Goal: Task Accomplishment & Management: Complete application form

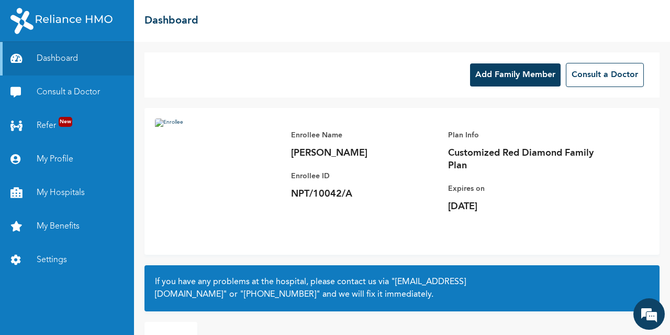
click at [515, 69] on button "Add Family Member" at bounding box center [515, 74] width 91 height 23
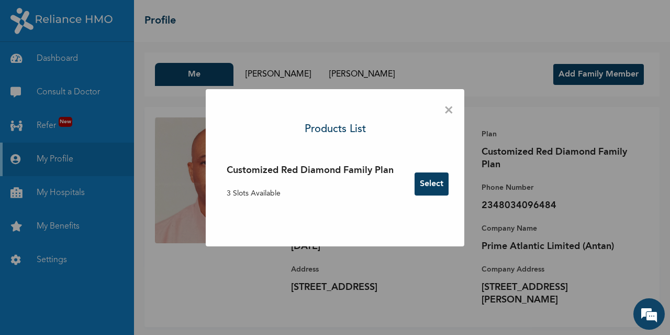
click at [439, 185] on button "Select" at bounding box center [432, 183] width 34 height 23
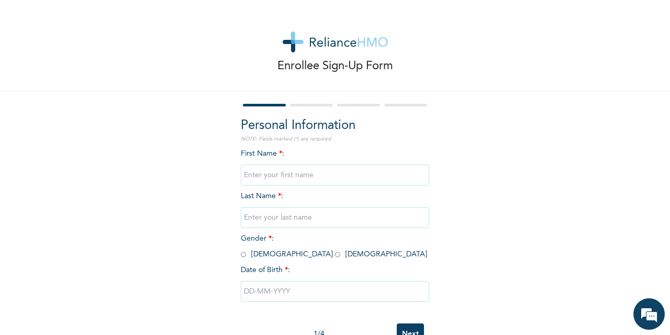
click at [374, 178] on input "text" at bounding box center [335, 174] width 189 height 21
type input "OSAZE"
click at [324, 200] on div "First Name * : OSAZE Last Name * : Gender * : Male Female Date of Birth * :" at bounding box center [335, 233] width 189 height 170
click at [313, 200] on div "First Name * : OSAZE Last Name * : Gender * : Male Female Date of Birth * :" at bounding box center [335, 233] width 189 height 170
click at [299, 220] on input "text" at bounding box center [335, 217] width 189 height 21
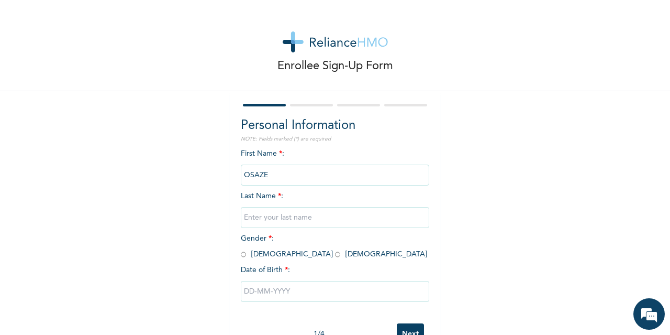
type input "AKHIBI"
click at [271, 254] on span "Gender * : [DEMOGRAPHIC_DATA] [DEMOGRAPHIC_DATA]" at bounding box center [334, 246] width 186 height 23
click at [335, 254] on input "radio" at bounding box center [337, 254] width 5 height 10
radio input "true"
click at [291, 293] on input "text" at bounding box center [335, 291] width 189 height 21
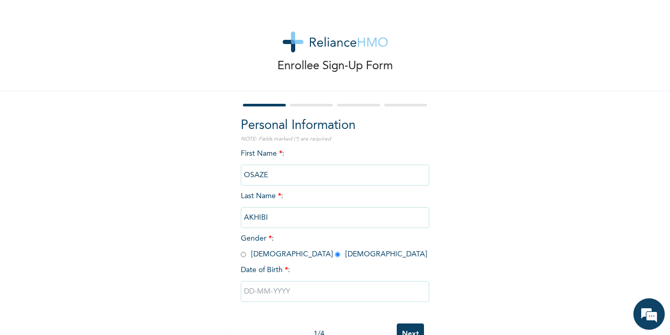
select select "8"
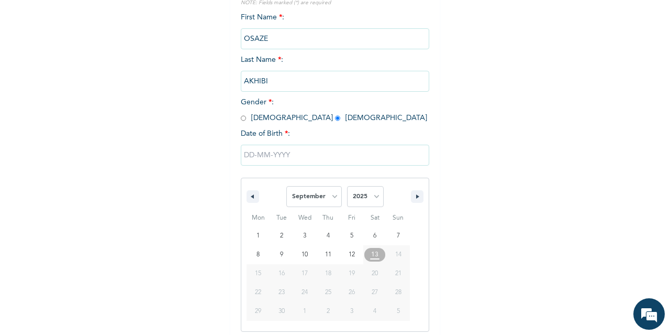
scroll to position [142, 0]
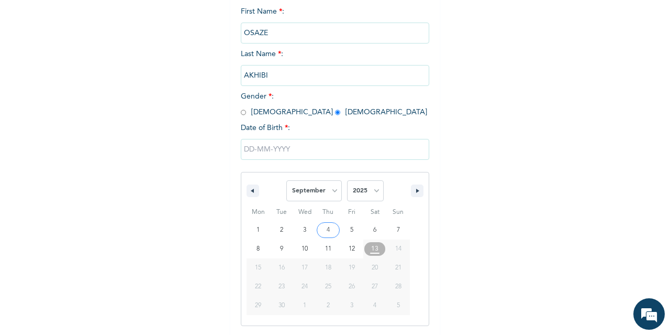
click at [373, 190] on select "2025 2024 2023 2022 2021 2020 2019 2018 2017 2016 2015 2014 2013 2012 2011 2010…" at bounding box center [365, 190] width 37 height 21
select select "1974"
click at [347, 181] on select "2025 2024 2023 2022 2021 2020 2019 2018 2017 2016 2015 2014 2013 2012 2011 2010…" at bounding box center [365, 190] width 37 height 21
click at [330, 191] on select "January February March April May June July August September October November De…" at bounding box center [314, 190] width 56 height 21
select select "6"
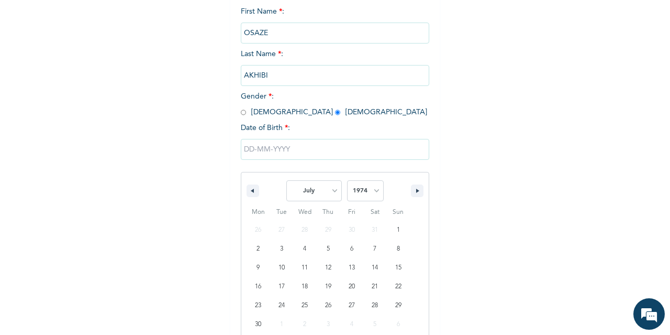
click at [286, 181] on select "January February March April May June July August September October November De…" at bounding box center [314, 190] width 56 height 21
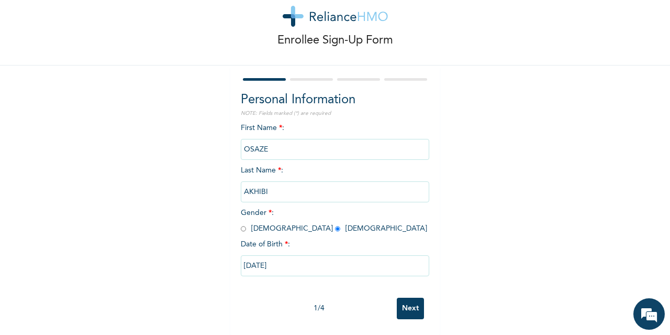
type input "07/27/1974"
click at [411, 303] on input "Next" at bounding box center [410, 307] width 27 height 21
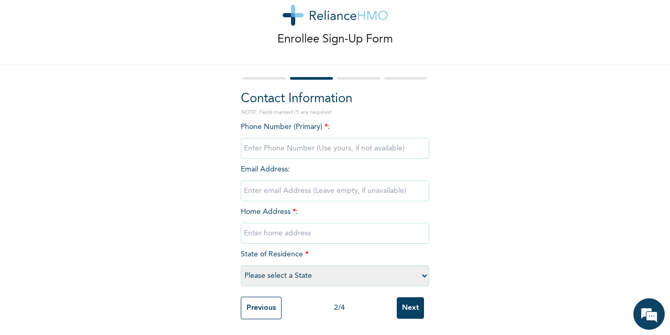
click at [361, 140] on input "phone" at bounding box center [335, 148] width 189 height 21
type input "08034096484"
click at [338, 186] on input "email" at bounding box center [335, 190] width 189 height 21
type input "aakenneth@gmail"
click at [314, 223] on input "text" at bounding box center [335, 233] width 189 height 21
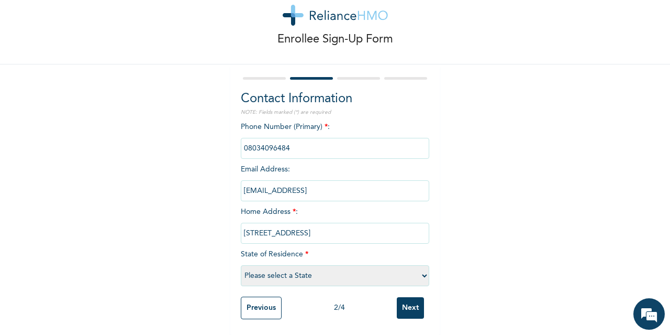
type input "[STREET_ADDRESS]"
click at [298, 268] on select "Please select a State [PERSON_NAME] (FCT) [PERSON_NAME] Ibom [GEOGRAPHIC_DATA] …" at bounding box center [335, 275] width 189 height 21
select select "25"
click at [401, 305] on input "Next" at bounding box center [410, 307] width 27 height 21
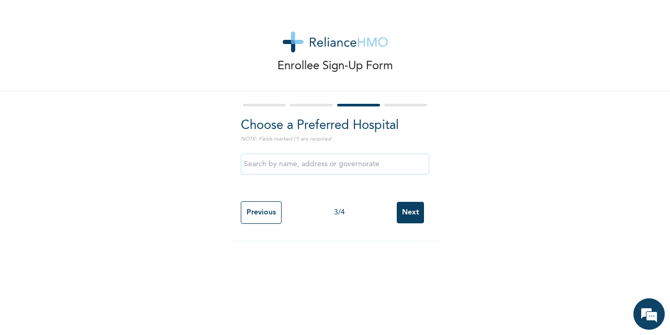
click at [410, 223] on div "Previous 3 / 4 Next" at bounding box center [335, 212] width 189 height 33
click at [400, 211] on input "Next" at bounding box center [410, 212] width 27 height 21
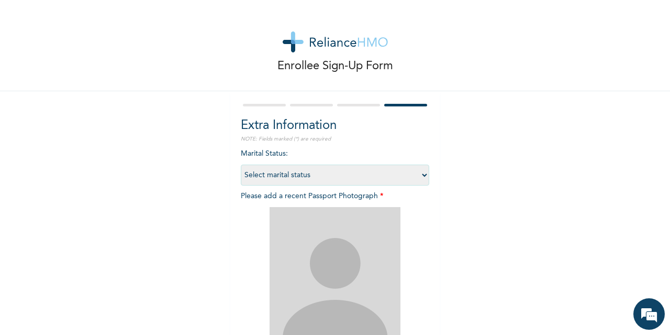
click at [393, 176] on select "Select marital status [DEMOGRAPHIC_DATA] Married [DEMOGRAPHIC_DATA] Widow/[DEMO…" at bounding box center [335, 174] width 189 height 21
select select "2"
click at [241, 164] on select "Select marital status [DEMOGRAPHIC_DATA] Married [DEMOGRAPHIC_DATA] Widow/[DEMO…" at bounding box center [335, 174] width 189 height 21
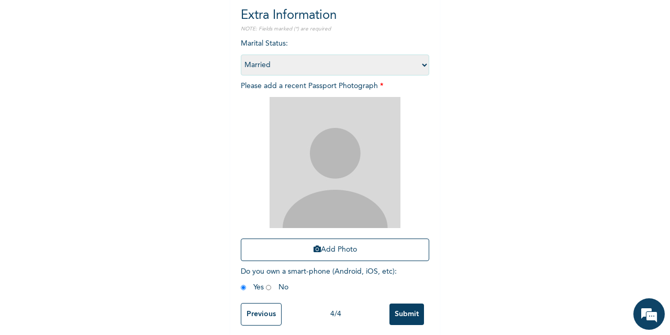
scroll to position [109, 0]
click at [344, 247] on button "Add Photo" at bounding box center [335, 250] width 189 height 23
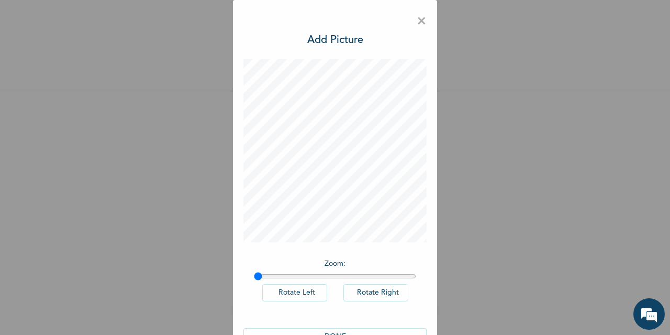
scroll to position [30, 0]
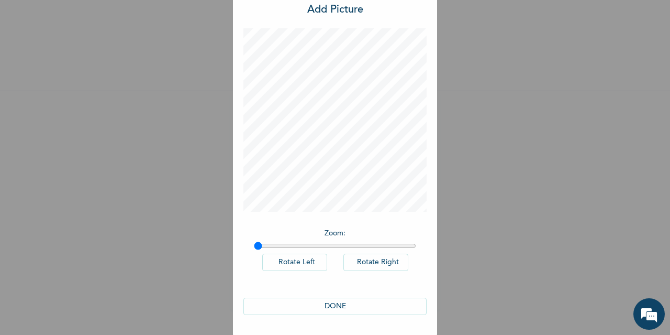
click at [329, 305] on button "DONE" at bounding box center [335, 305] width 183 height 17
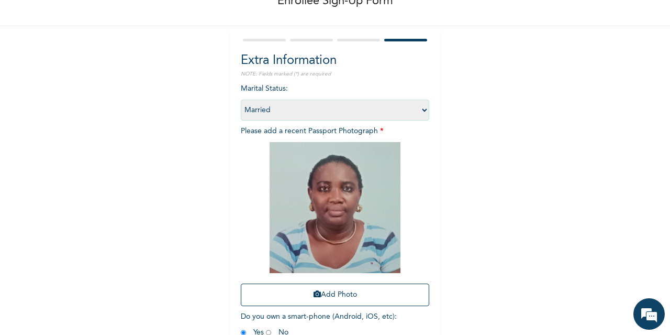
scroll to position [125, 0]
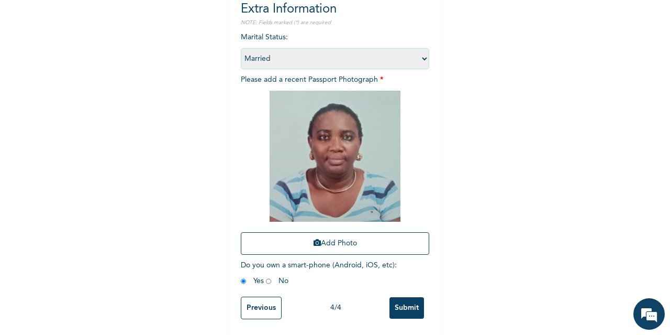
click at [403, 297] on input "Submit" at bounding box center [407, 307] width 35 height 21
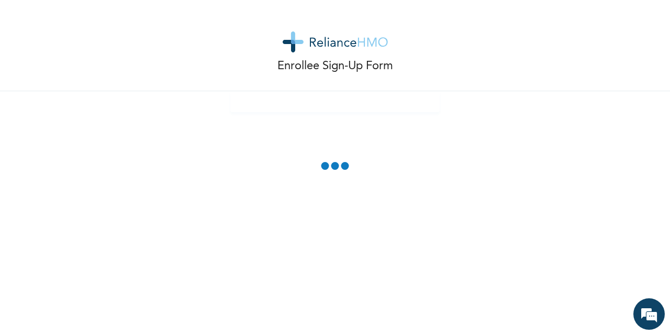
scroll to position [78, 0]
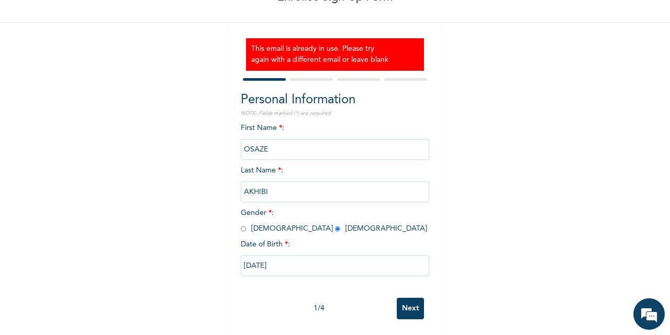
click at [410, 298] on input "Next" at bounding box center [410, 307] width 27 height 21
select select "25"
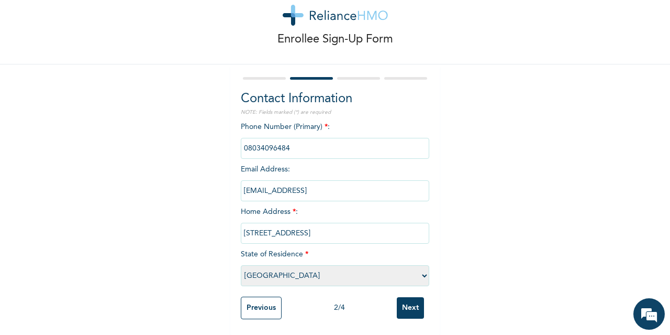
scroll to position [36, 0]
click at [341, 181] on input "aakenneth@gmail" at bounding box center [335, 190] width 189 height 21
type input "a"
click at [410, 297] on input "Next" at bounding box center [410, 307] width 27 height 21
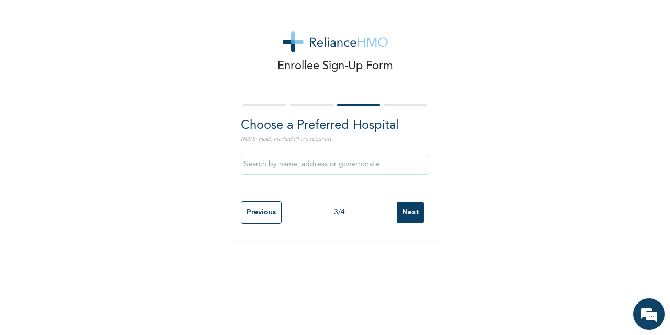
scroll to position [0, 0]
click at [406, 211] on input "Next" at bounding box center [410, 212] width 27 height 21
select select "2"
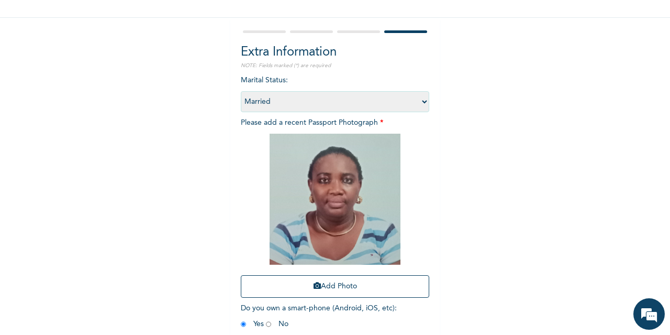
scroll to position [125, 0]
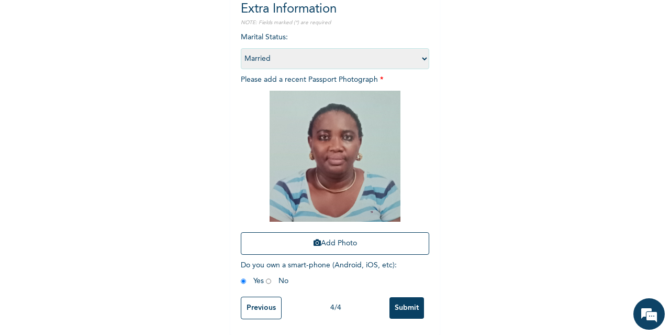
click at [401, 297] on input "Submit" at bounding box center [407, 307] width 35 height 21
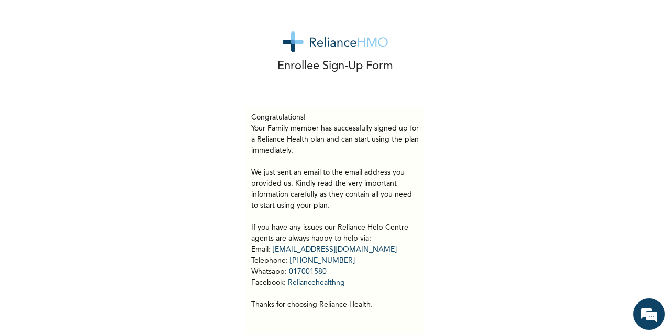
scroll to position [34, 0]
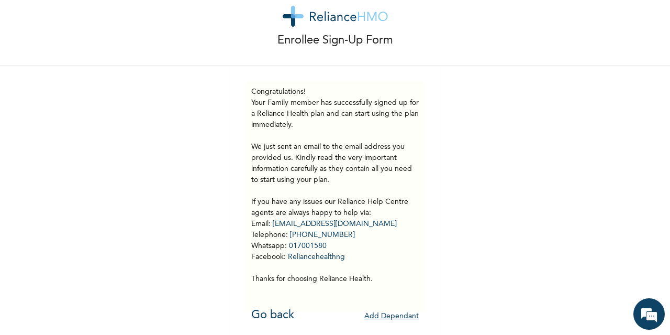
click at [397, 310] on button "Add Dependant" at bounding box center [391, 316] width 54 height 16
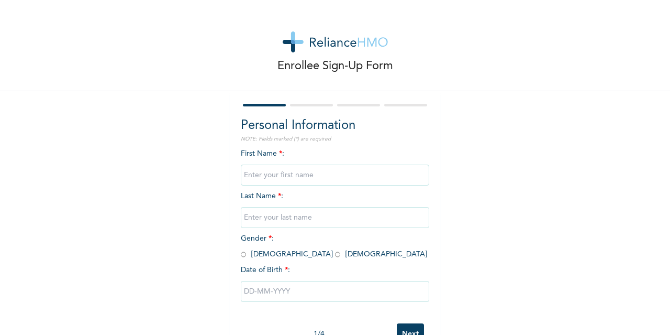
click at [297, 174] on input "text" at bounding box center [335, 174] width 189 height 21
type input "[PERSON_NAME]"
click at [296, 216] on input "text" at bounding box center [335, 217] width 189 height 21
type input "AKHIBI"
click at [242, 256] on span "Gender * : [DEMOGRAPHIC_DATA] [DEMOGRAPHIC_DATA]" at bounding box center [334, 246] width 186 height 23
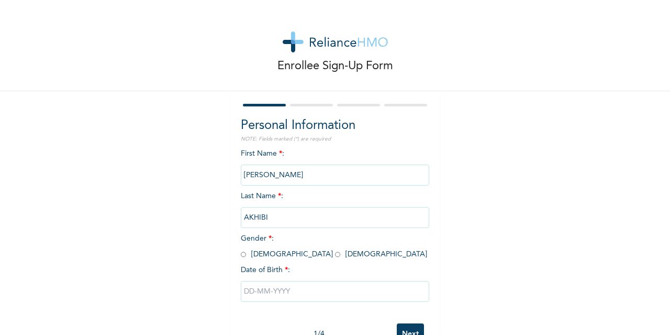
click at [241, 254] on input "radio" at bounding box center [243, 254] width 5 height 10
radio input "true"
click at [287, 291] on input "text" at bounding box center [335, 291] width 189 height 21
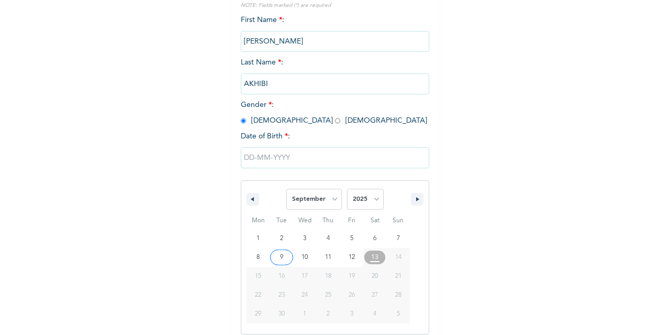
scroll to position [142, 0]
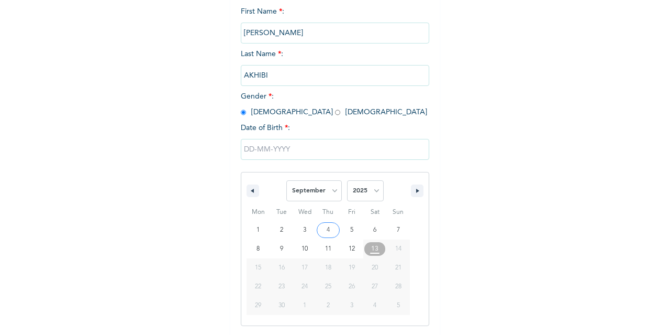
click at [330, 189] on select "January February March April May June July August September October November De…" at bounding box center [314, 190] width 56 height 21
select select "3"
click at [286, 181] on select "January February March April May June July August September October November De…" at bounding box center [314, 190] width 56 height 21
click at [372, 193] on select "2025 2024 2023 2022 2021 2020 2019 2018 2017 2016 2015 2014 2013 2012 2011 2010…" at bounding box center [365, 190] width 37 height 21
click at [347, 181] on select "2025 2024 2023 2022 2021 2020 2019 2018 2017 2016 2015 2014 2013 2012 2011 2010…" at bounding box center [365, 190] width 37 height 21
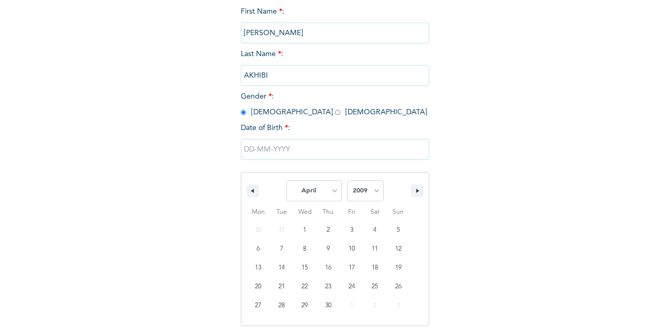
click at [374, 193] on select "2025 2024 2023 2022 2021 2020 2019 2018 2017 2016 2015 2014 2013 2012 2011 2010…" at bounding box center [365, 190] width 37 height 21
select select "1999"
click at [347, 181] on select "2025 2024 2023 2022 2021 2020 2019 2018 2017 2016 2015 2014 2013 2012 2011 2010…" at bounding box center [365, 190] width 37 height 21
click at [331, 189] on select "January February March April May June July August September October November De…" at bounding box center [314, 190] width 56 height 21
select select "4"
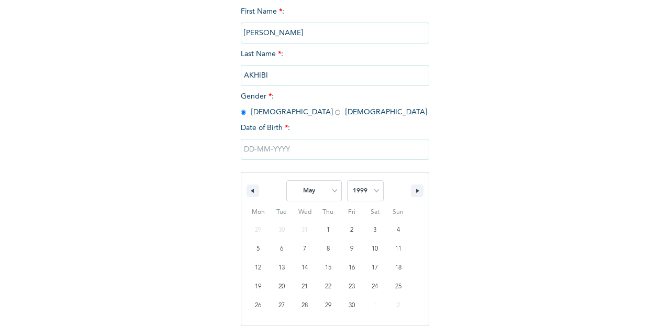
click at [286, 181] on select "January February March April May June July August September October November De…" at bounding box center [314, 190] width 56 height 21
type input "[DATE]"
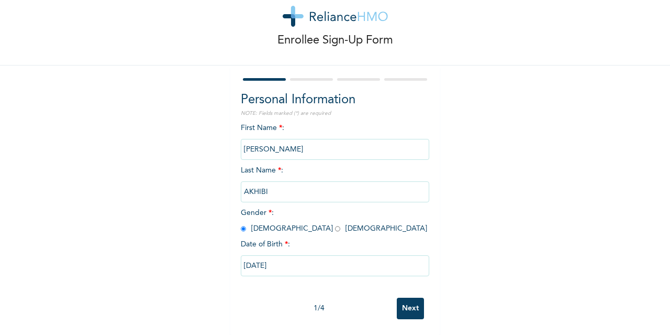
scroll to position [35, 0]
click at [412, 298] on input "Next" at bounding box center [410, 307] width 27 height 21
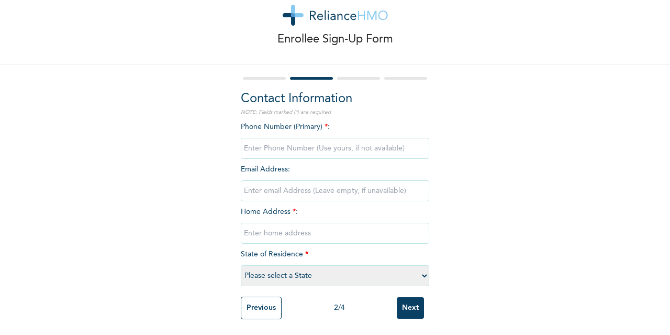
click at [292, 140] on input "phone" at bounding box center [335, 148] width 189 height 21
type input "08034096484"
click at [303, 202] on div "Phone Number (Primary) * : Email Address : Home Address * : State of Residence …" at bounding box center [335, 206] width 189 height 170
click at [292, 208] on span "Home Address * :" at bounding box center [335, 222] width 189 height 29
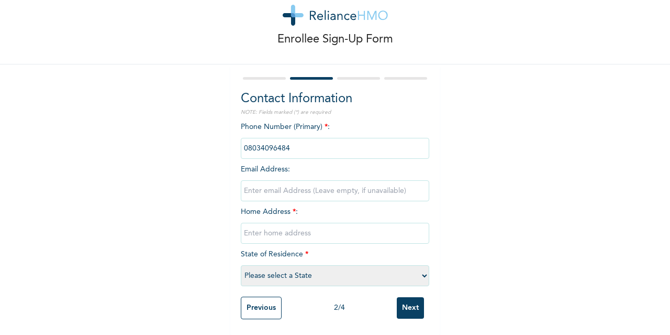
click at [285, 229] on input "text" at bounding box center [335, 233] width 189 height 21
type input "[STREET_ADDRESS]"
select select "25"
click at [406, 305] on input "Next" at bounding box center [410, 307] width 27 height 21
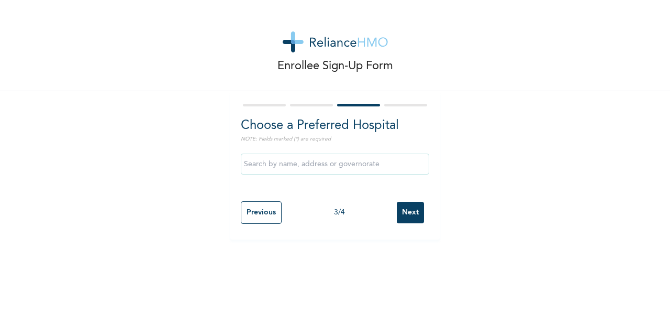
click at [406, 211] on input "Next" at bounding box center [410, 212] width 27 height 21
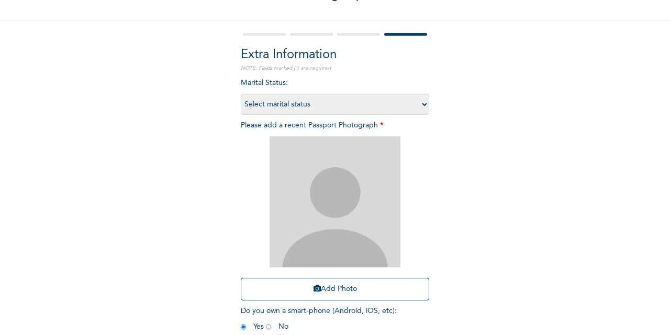
scroll to position [71, 0]
click at [342, 106] on select "Select marital status [DEMOGRAPHIC_DATA] Married [DEMOGRAPHIC_DATA] Widow/[DEMO…" at bounding box center [335, 103] width 189 height 21
select select "1"
click at [241, 93] on select "Select marital status [DEMOGRAPHIC_DATA] Married [DEMOGRAPHIC_DATA] Widow/[DEMO…" at bounding box center [335, 103] width 189 height 21
click at [346, 291] on button "Add Photo" at bounding box center [335, 288] width 189 height 23
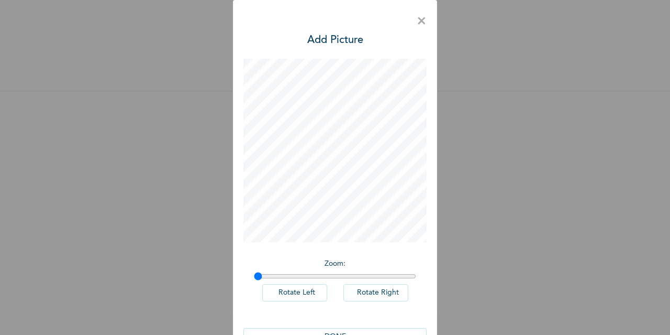
scroll to position [30, 0]
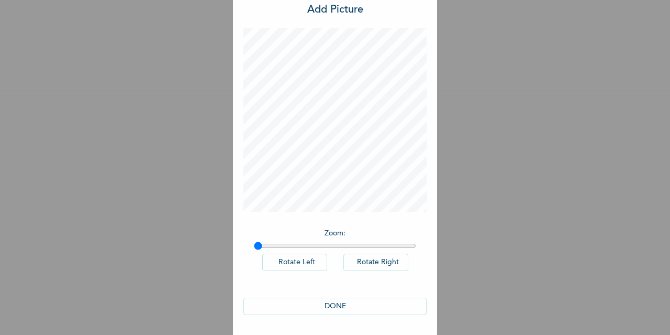
click at [340, 303] on button "DONE" at bounding box center [335, 305] width 183 height 17
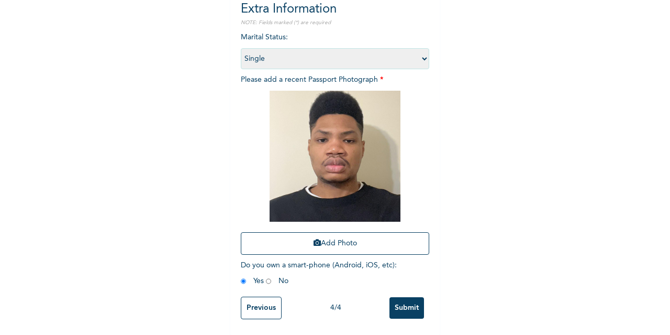
scroll to position [125, 0]
click at [412, 301] on input "Submit" at bounding box center [407, 307] width 35 height 21
